Goal: Transaction & Acquisition: Purchase product/service

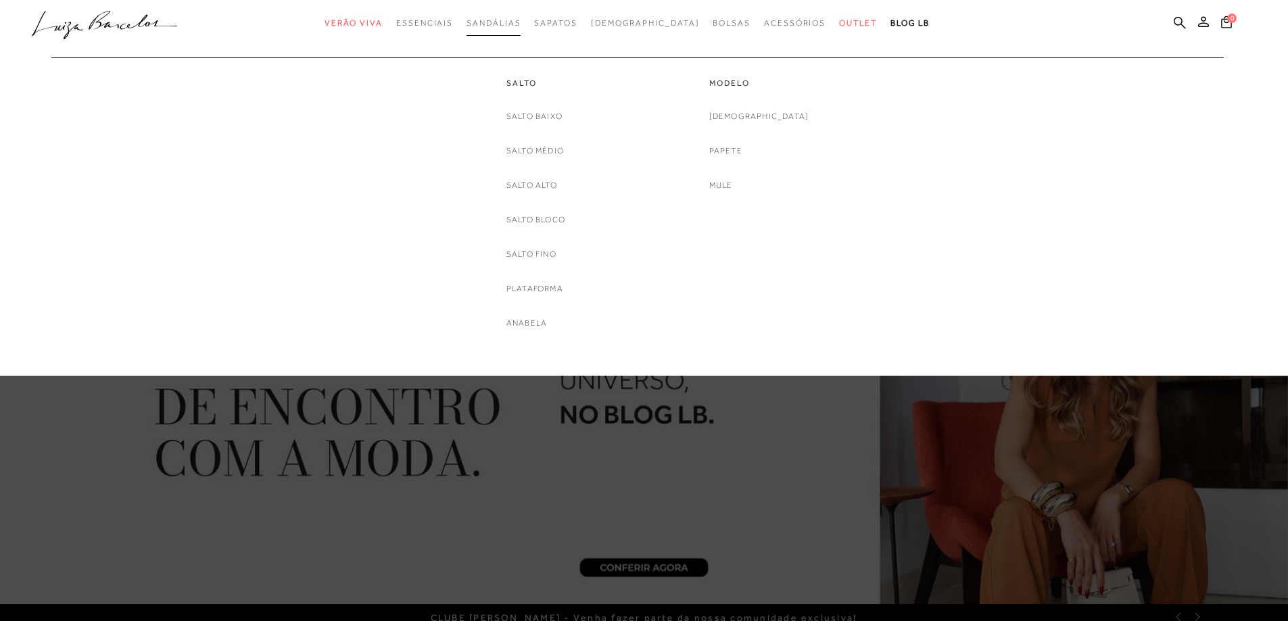
click at [513, 20] on span "Sandálias" at bounding box center [493, 22] width 54 height 9
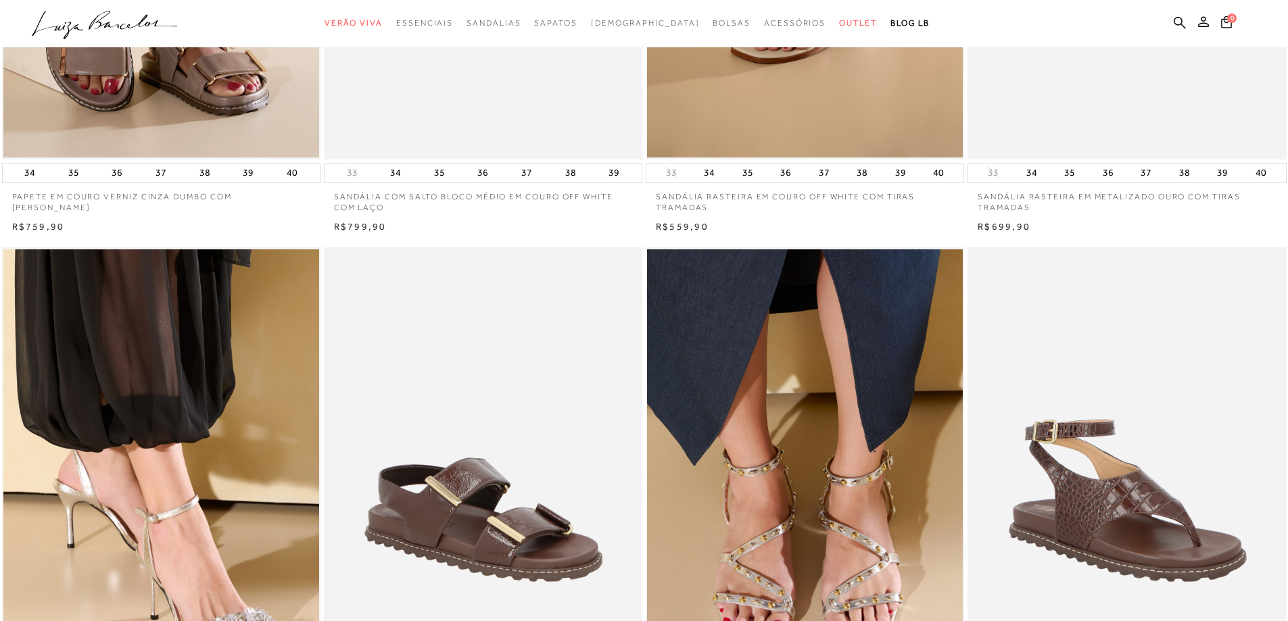
scroll to position [1014, 0]
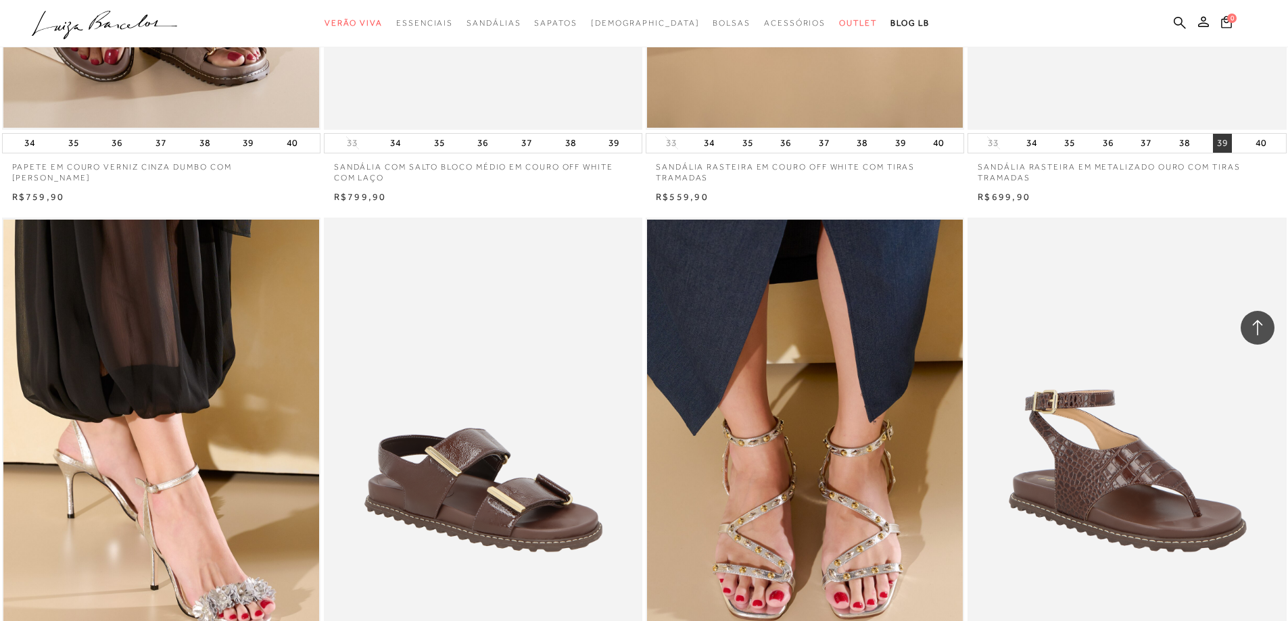
click at [1223, 143] on button "39" at bounding box center [1222, 143] width 19 height 19
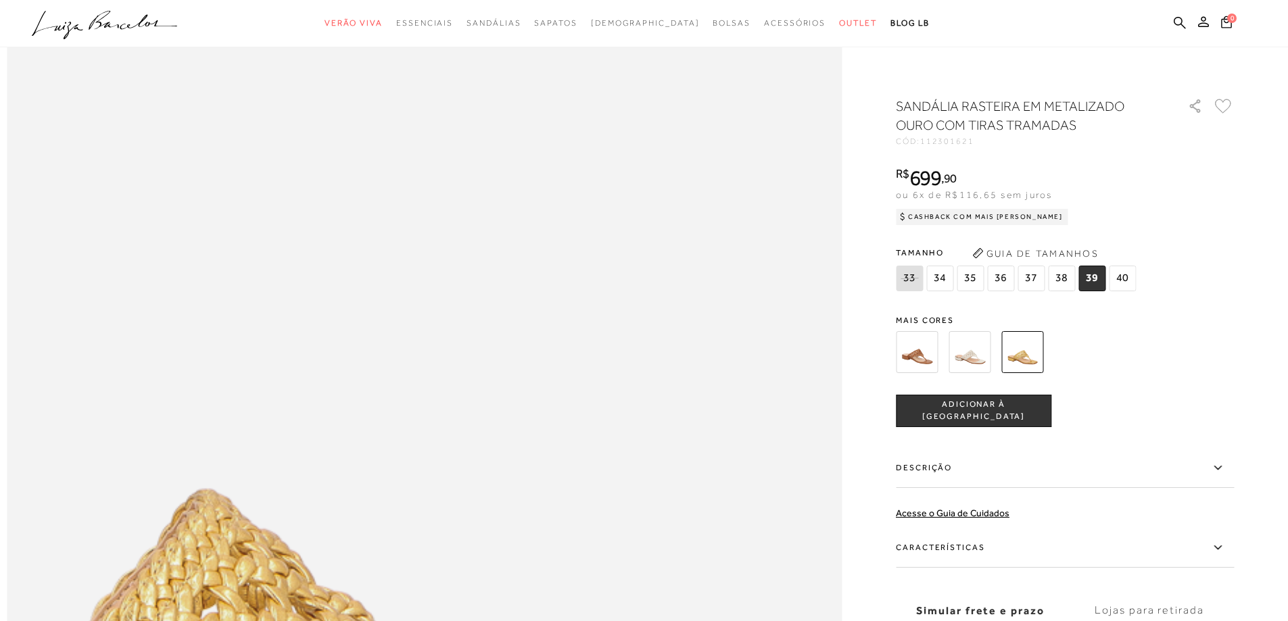
scroll to position [1555, 0]
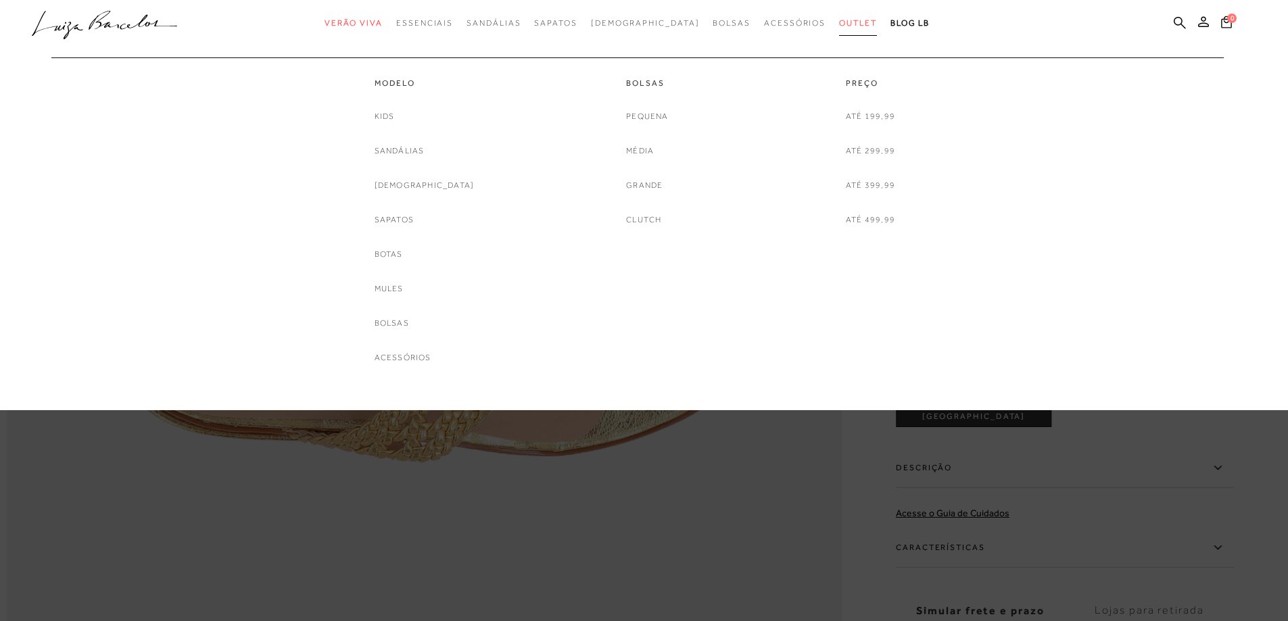
click at [839, 24] on span "Outlet" at bounding box center [858, 22] width 38 height 9
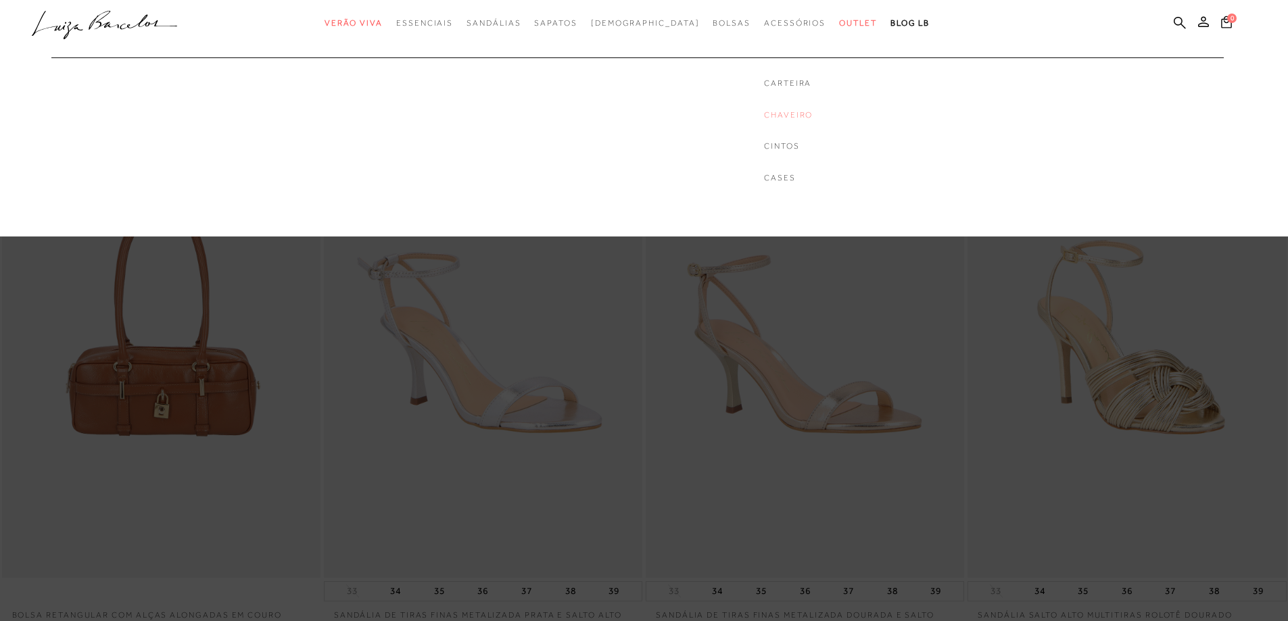
click at [764, 113] on link "Chaveiro" at bounding box center [788, 115] width 49 height 11
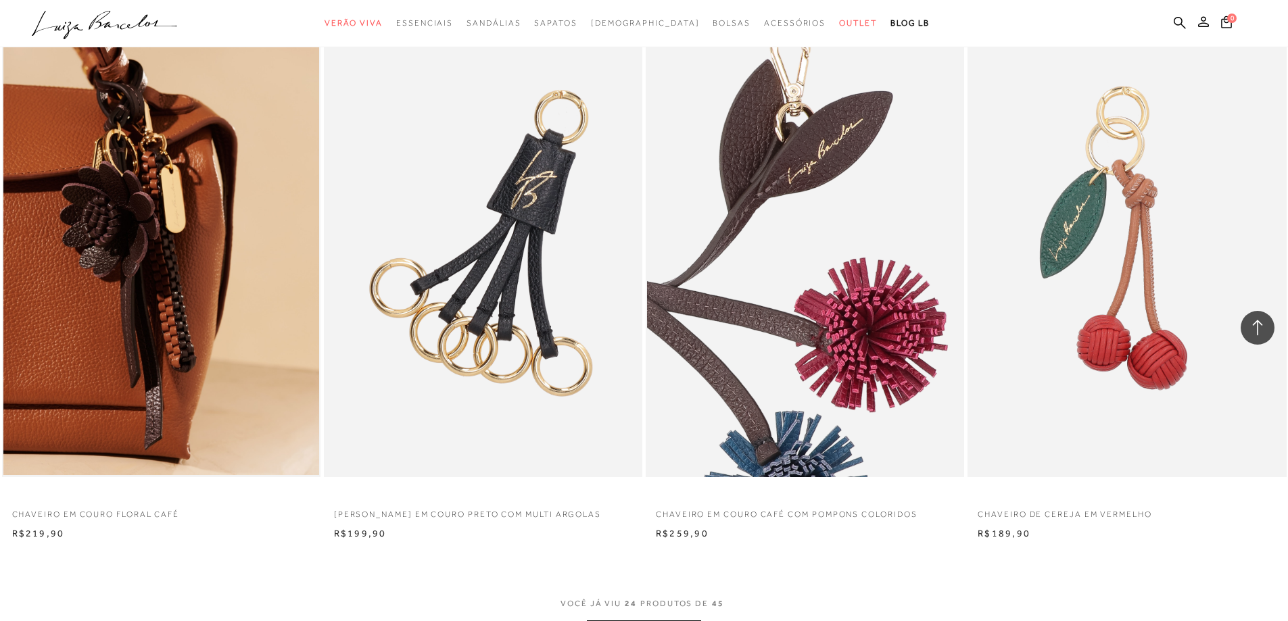
scroll to position [3380, 0]
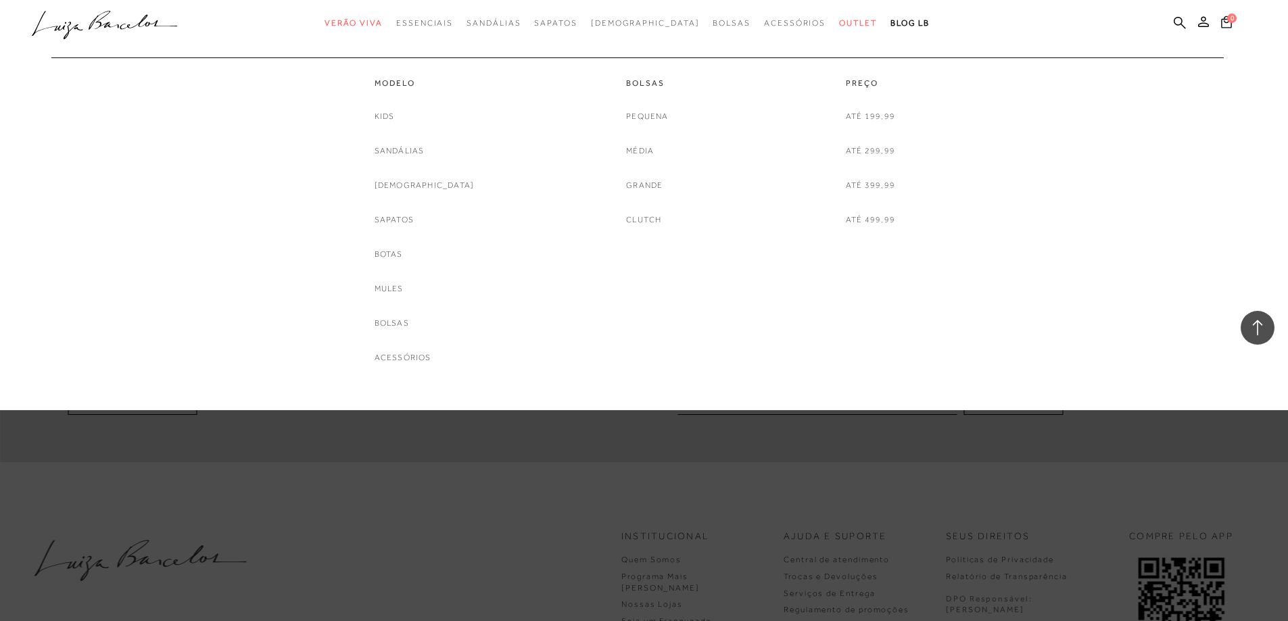
click at [640, 182] on link "Grande" at bounding box center [644, 185] width 37 height 14
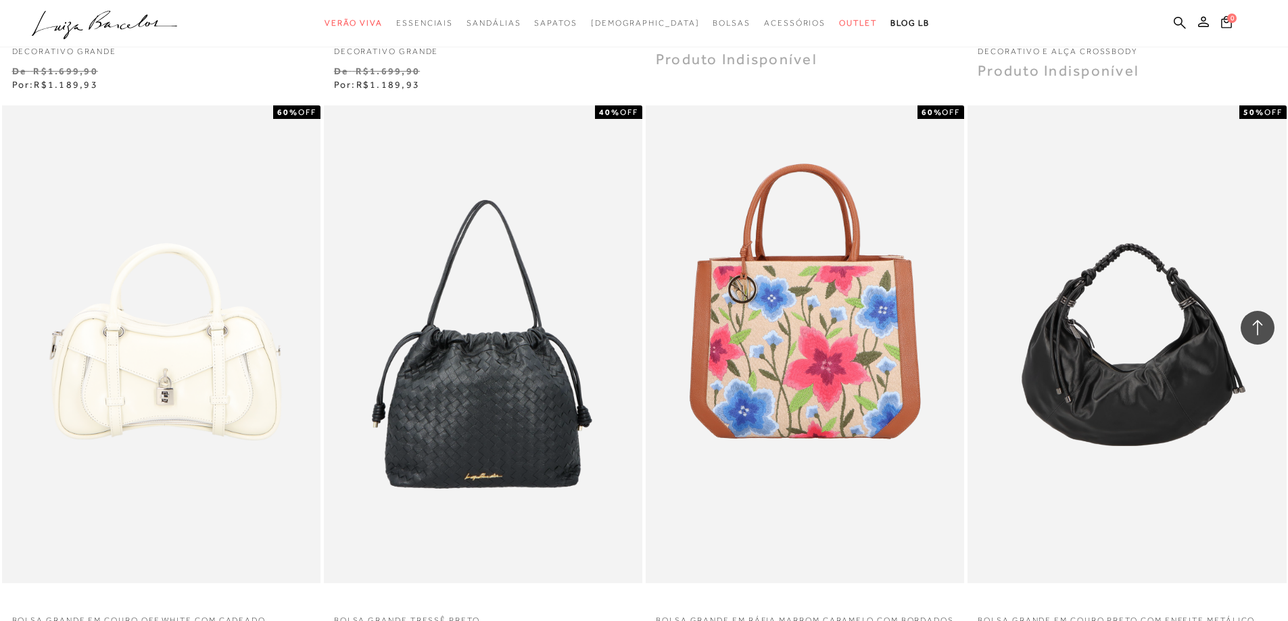
scroll to position [1487, 0]
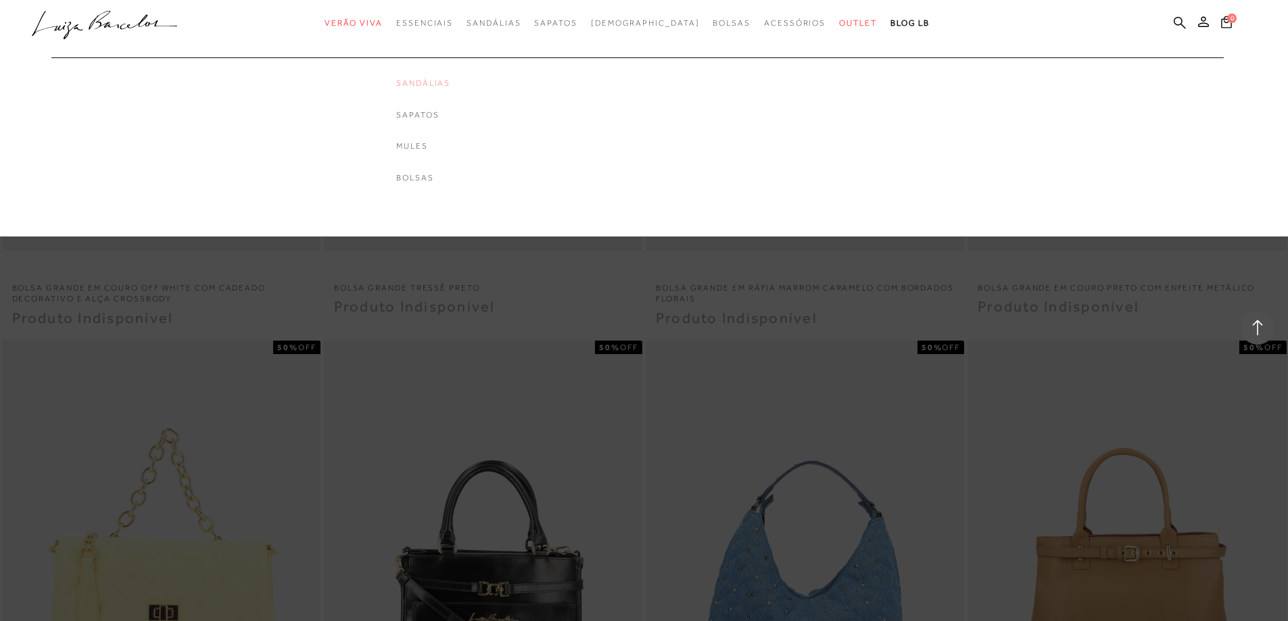
click at [449, 85] on link "Sandálias" at bounding box center [423, 83] width 54 height 11
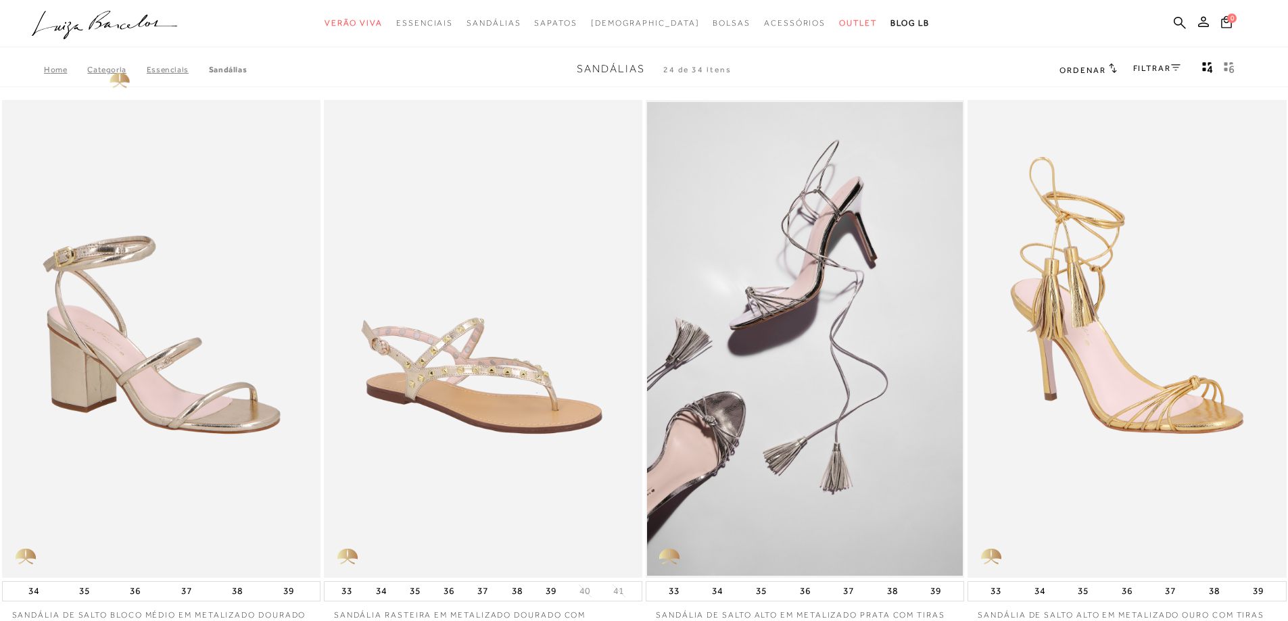
click at [111, 72] on link "Categoria" at bounding box center [116, 69] width 59 height 9
click at [110, 70] on link "Categoria" at bounding box center [116, 69] width 59 height 9
click at [56, 71] on link "Home" at bounding box center [65, 69] width 43 height 9
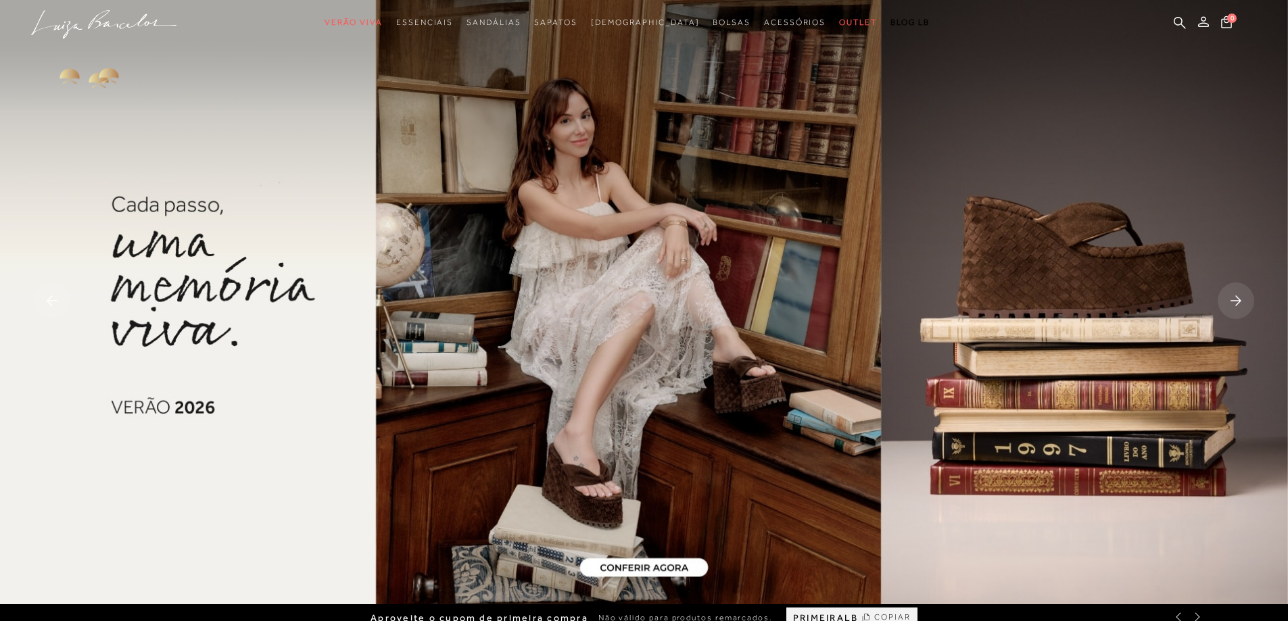
click at [112, 71] on img at bounding box center [644, 302] width 1288 height 604
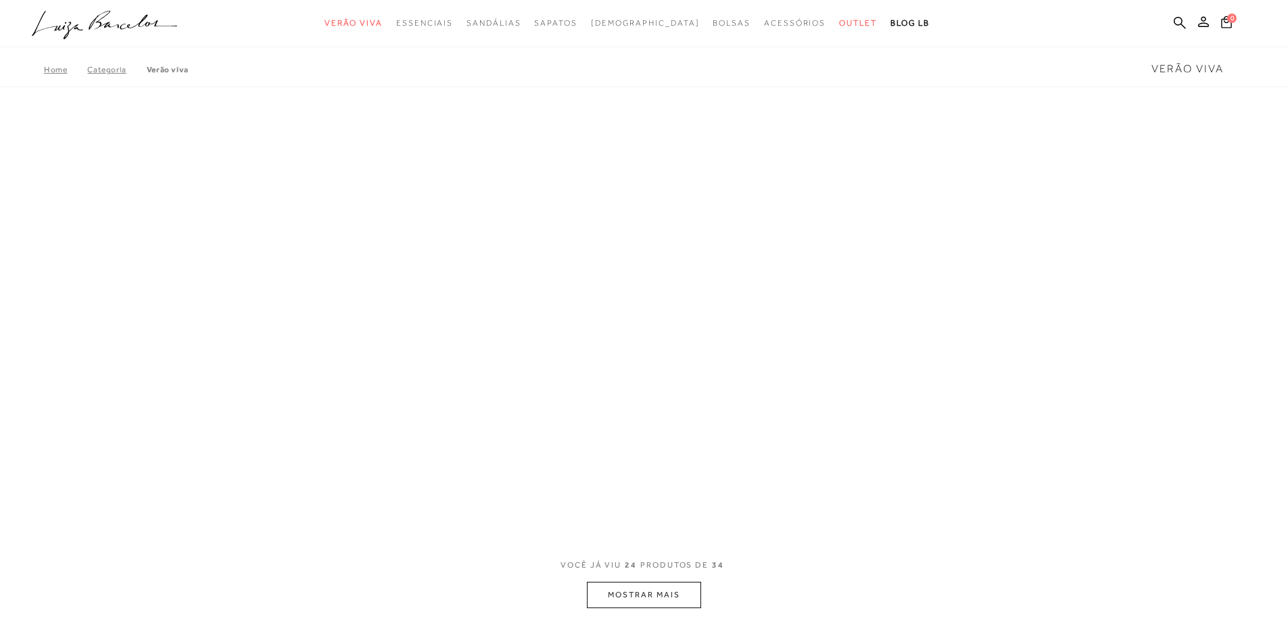
click at [112, 70] on link "Categoria" at bounding box center [116, 69] width 59 height 9
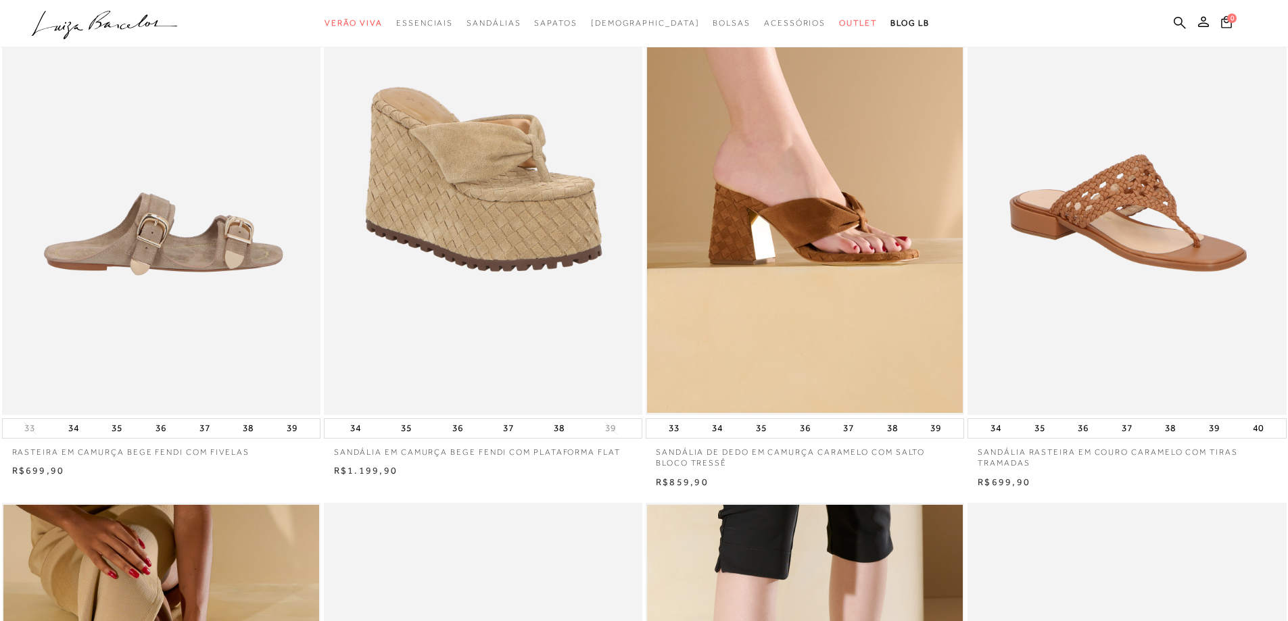
scroll to position [406, 0]
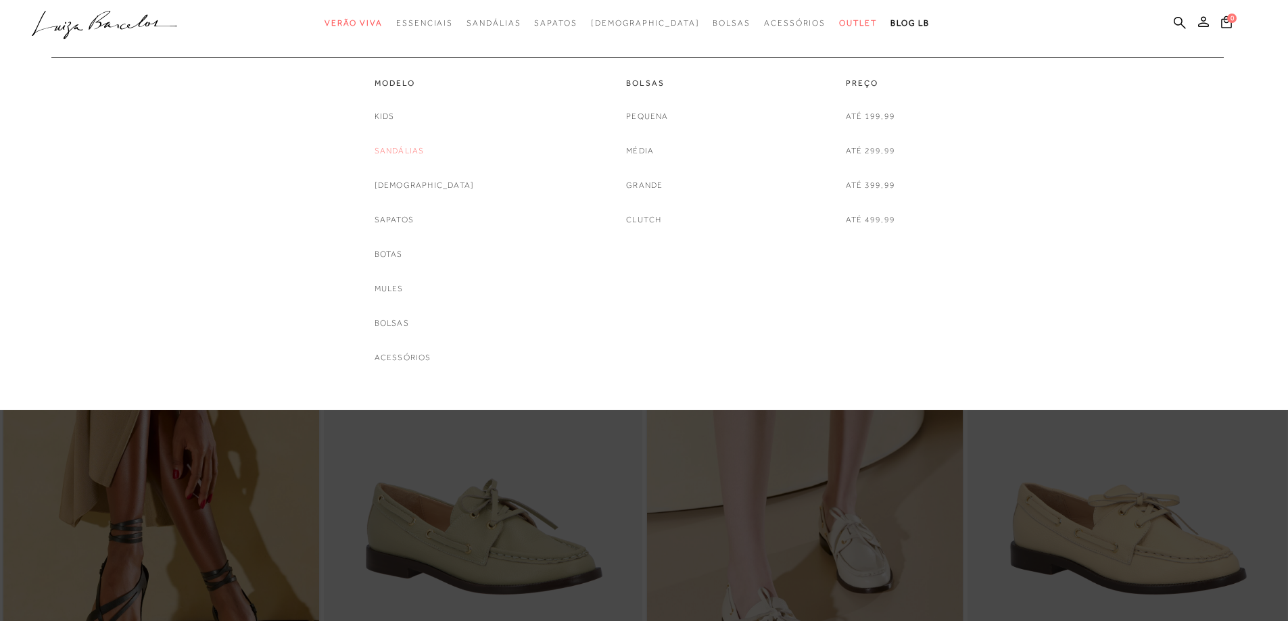
click at [412, 153] on link "Sandálias" at bounding box center [399, 151] width 50 height 14
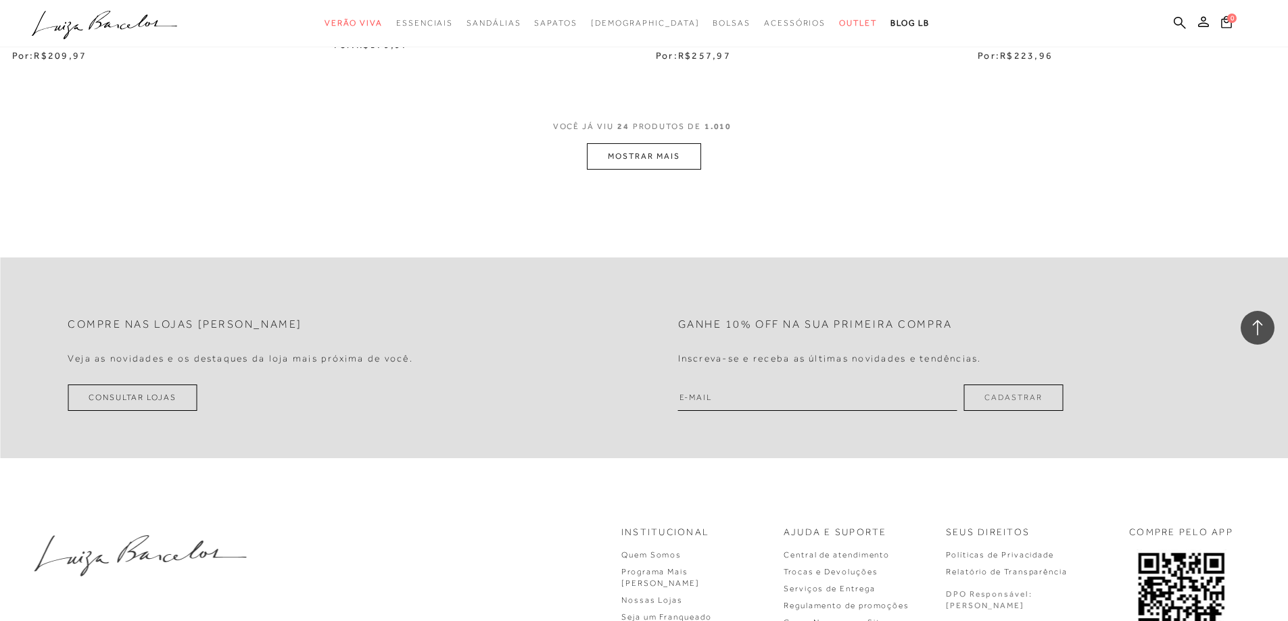
scroll to position [3515, 0]
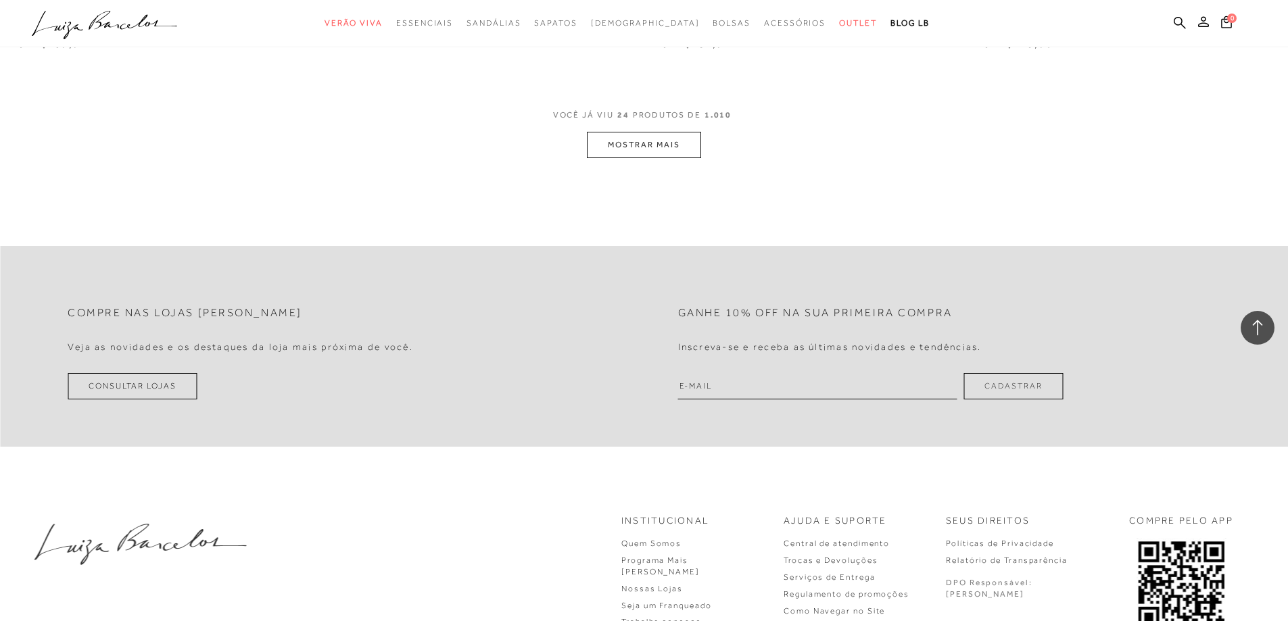
click at [648, 141] on button "MOSTRAR MAIS" at bounding box center [644, 145] width 114 height 26
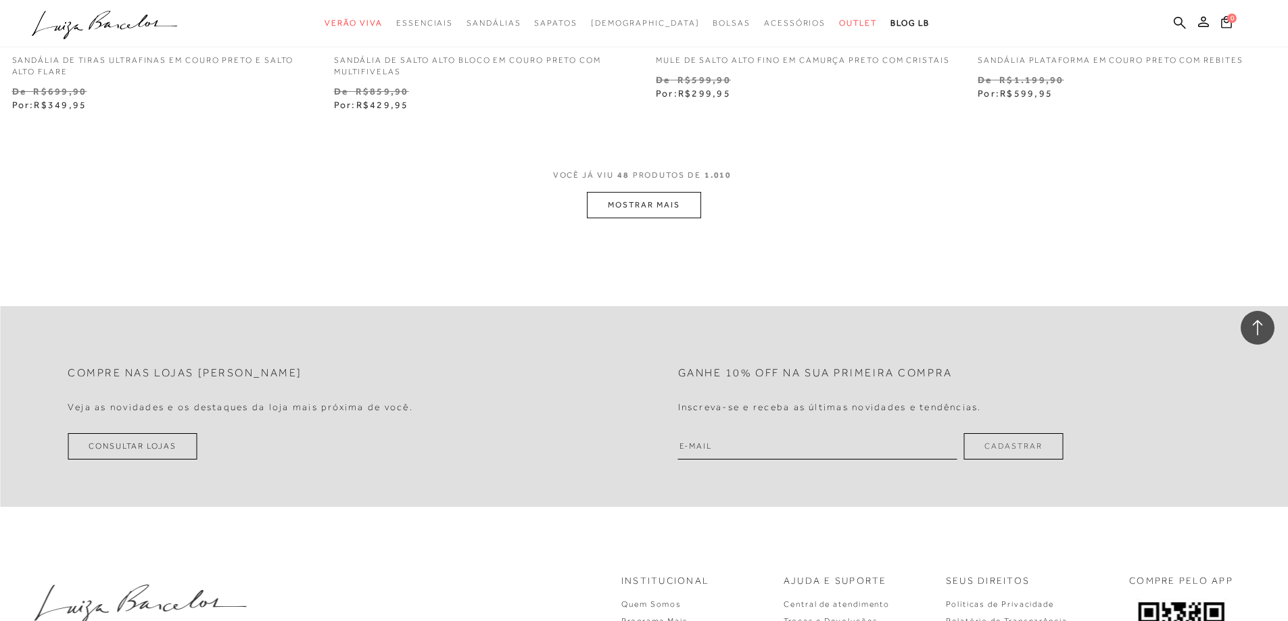
scroll to position [6962, 0]
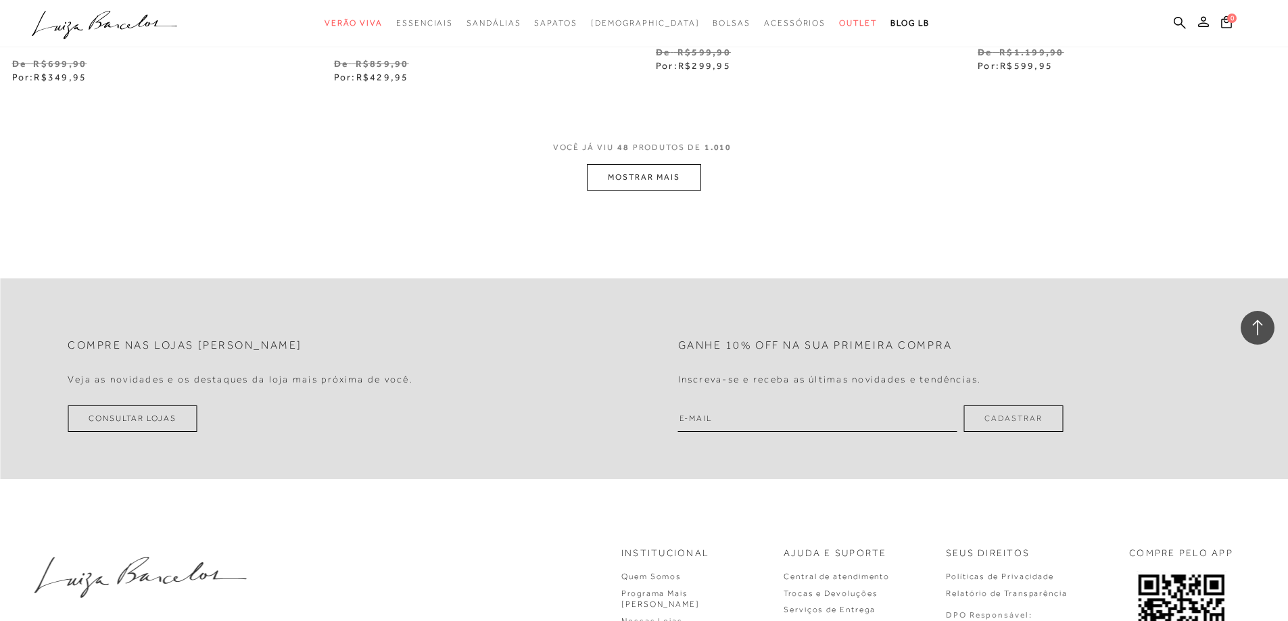
click at [675, 178] on button "MOSTRAR MAIS" at bounding box center [644, 177] width 114 height 26
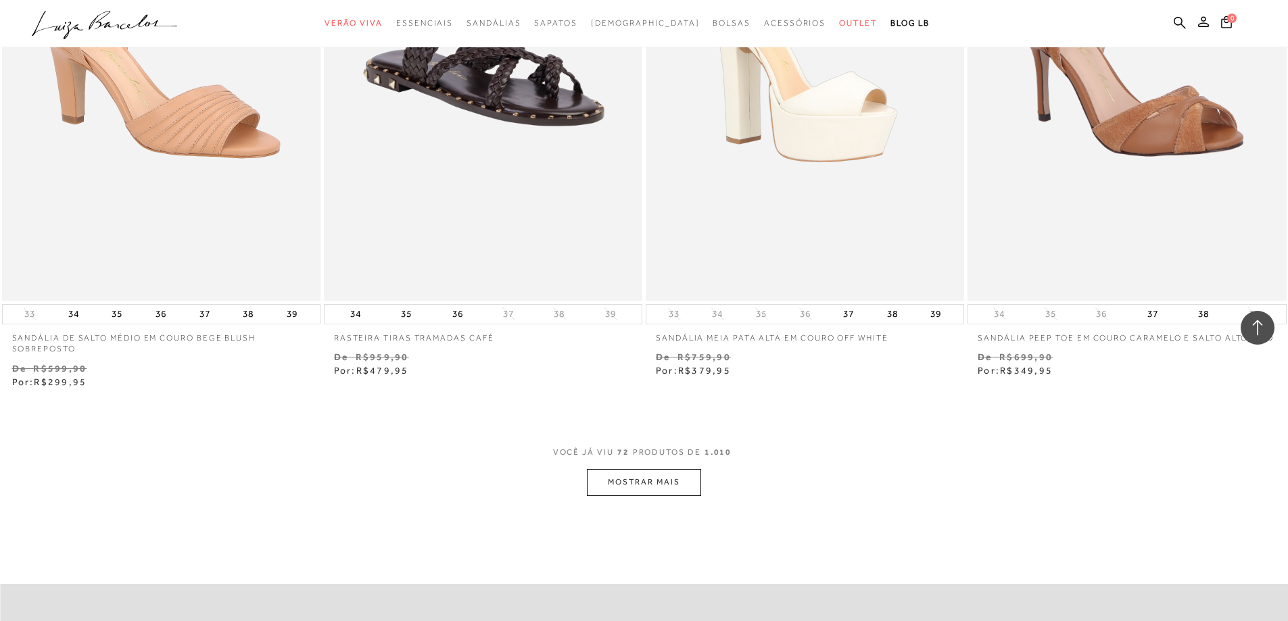
scroll to position [10274, 0]
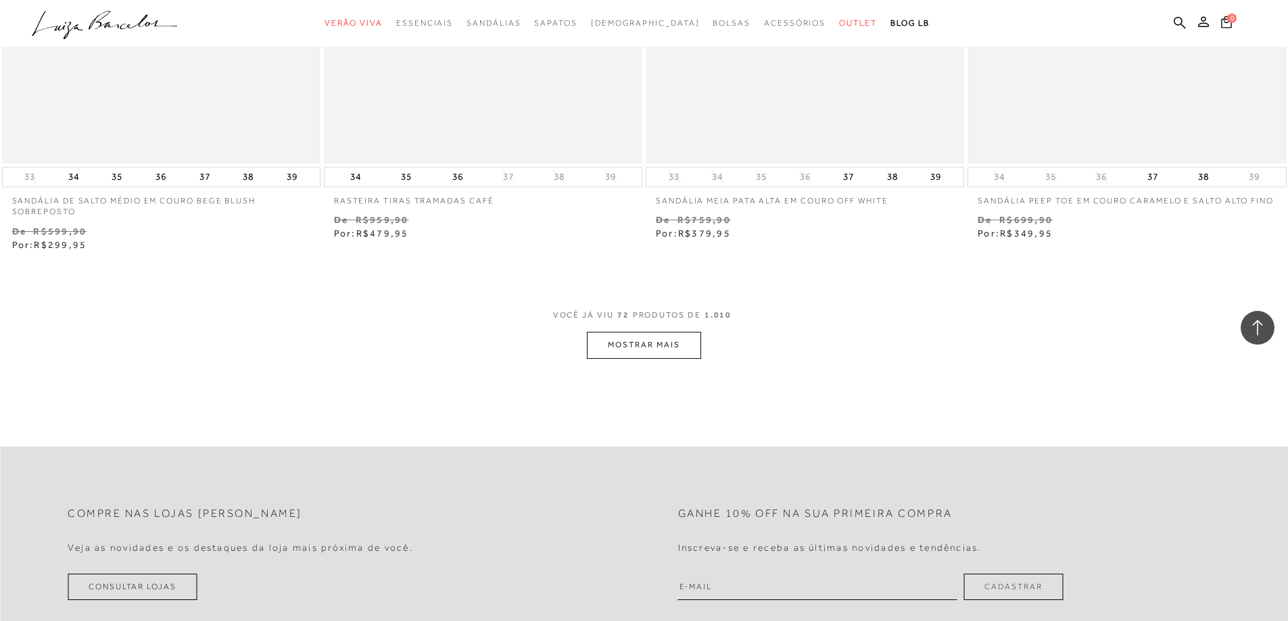
click at [675, 347] on button "MOSTRAR MAIS" at bounding box center [644, 345] width 114 height 26
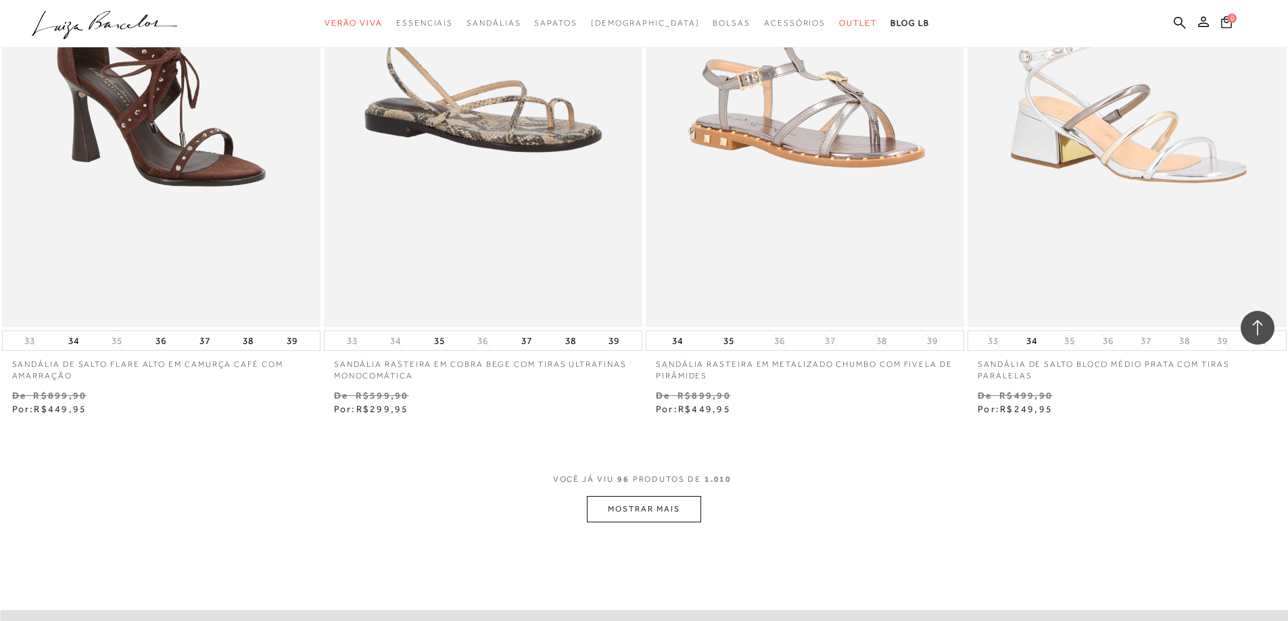
scroll to position [13857, 0]
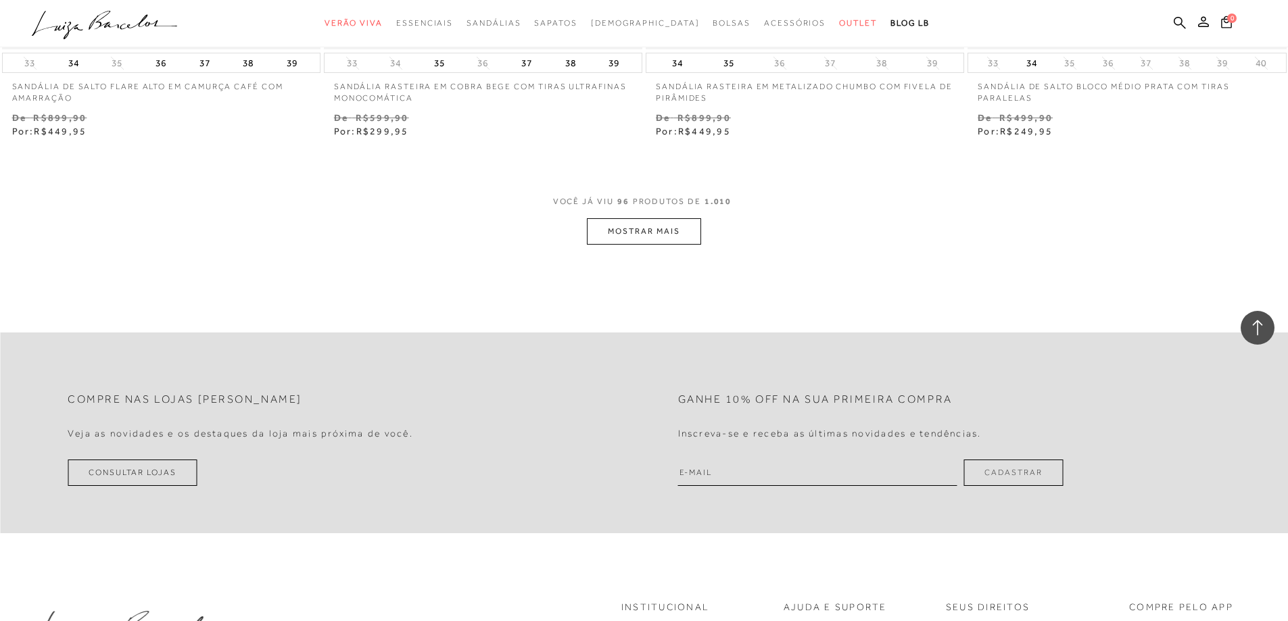
click at [670, 231] on button "MOSTRAR MAIS" at bounding box center [644, 231] width 114 height 26
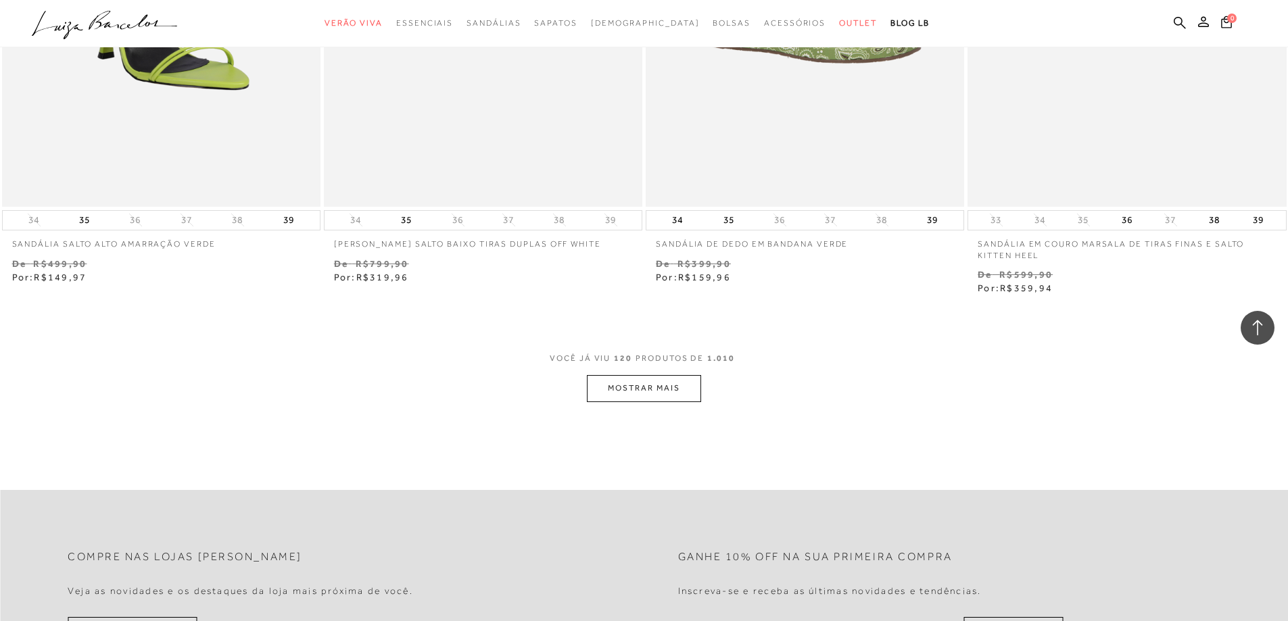
scroll to position [17135, 0]
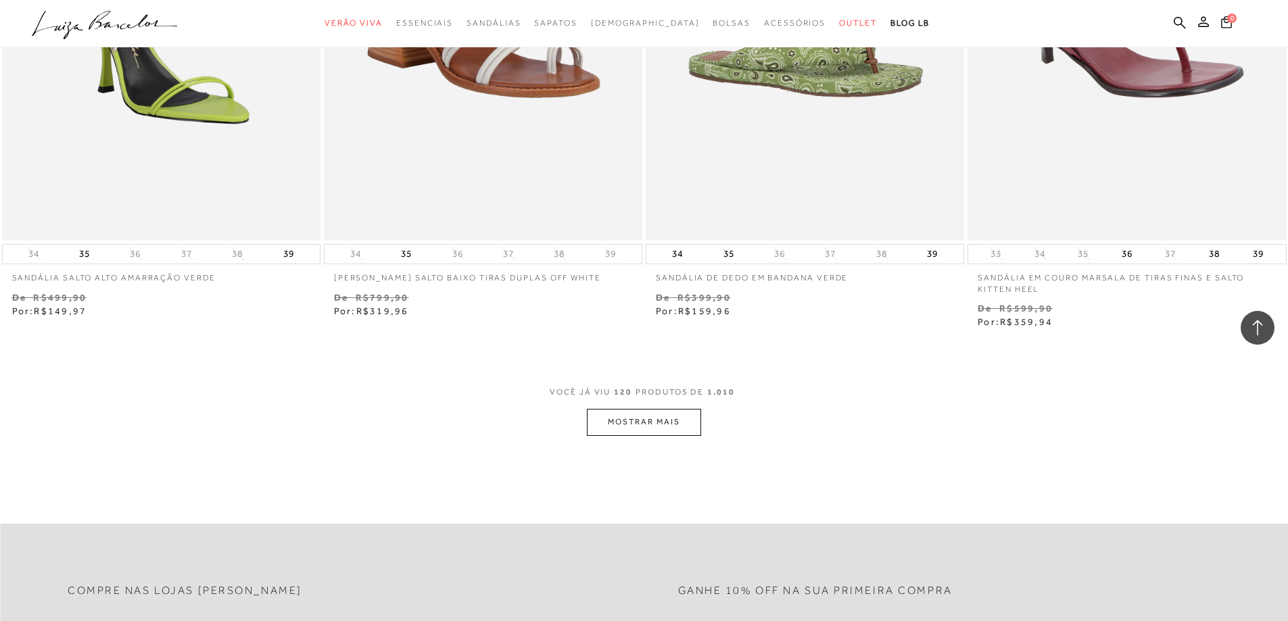
click at [648, 419] on button "MOSTRAR MAIS" at bounding box center [644, 422] width 114 height 26
